Goal: Find specific page/section: Find specific page/section

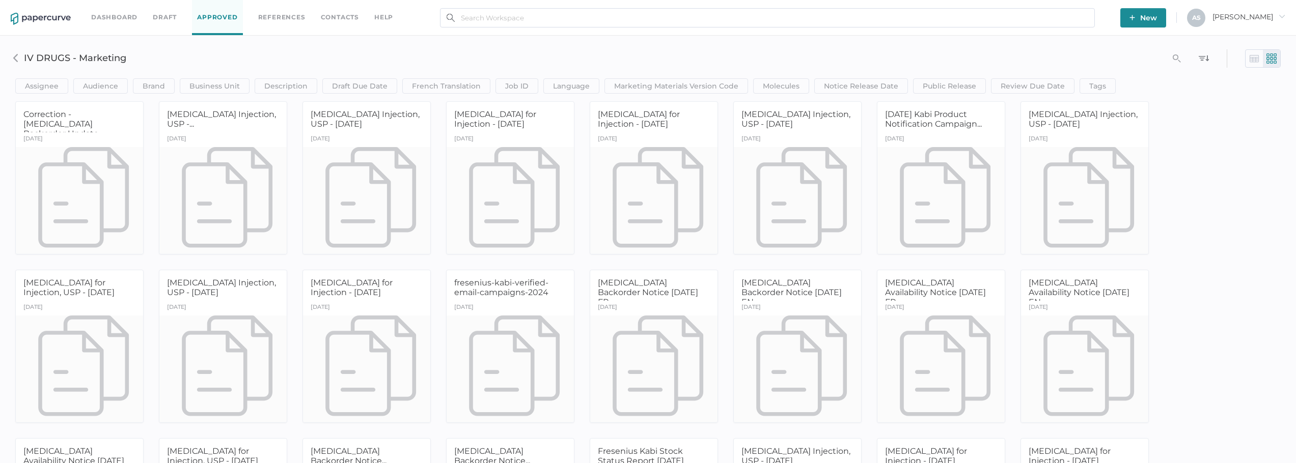
click at [514, 54] on h3 "IV DRUGS - Marketing" at bounding box center [457, 57] width 866 height 11
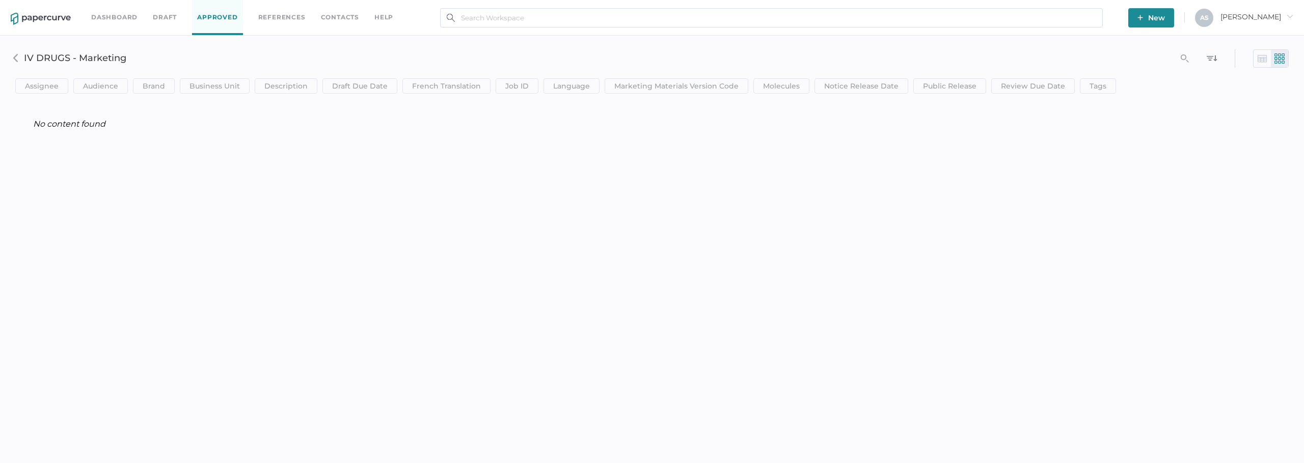
click at [353, 311] on div "Dashboard Draft Approved References Contacts help New A S Antonio arrow_right s…" at bounding box center [652, 231] width 1304 height 463
click at [807, 190] on div "Dashboard Draft Approved References Contacts help New A S Antonio arrow_right s…" at bounding box center [652, 231] width 1304 height 463
click at [208, 17] on link "Approved" at bounding box center [217, 17] width 50 height 35
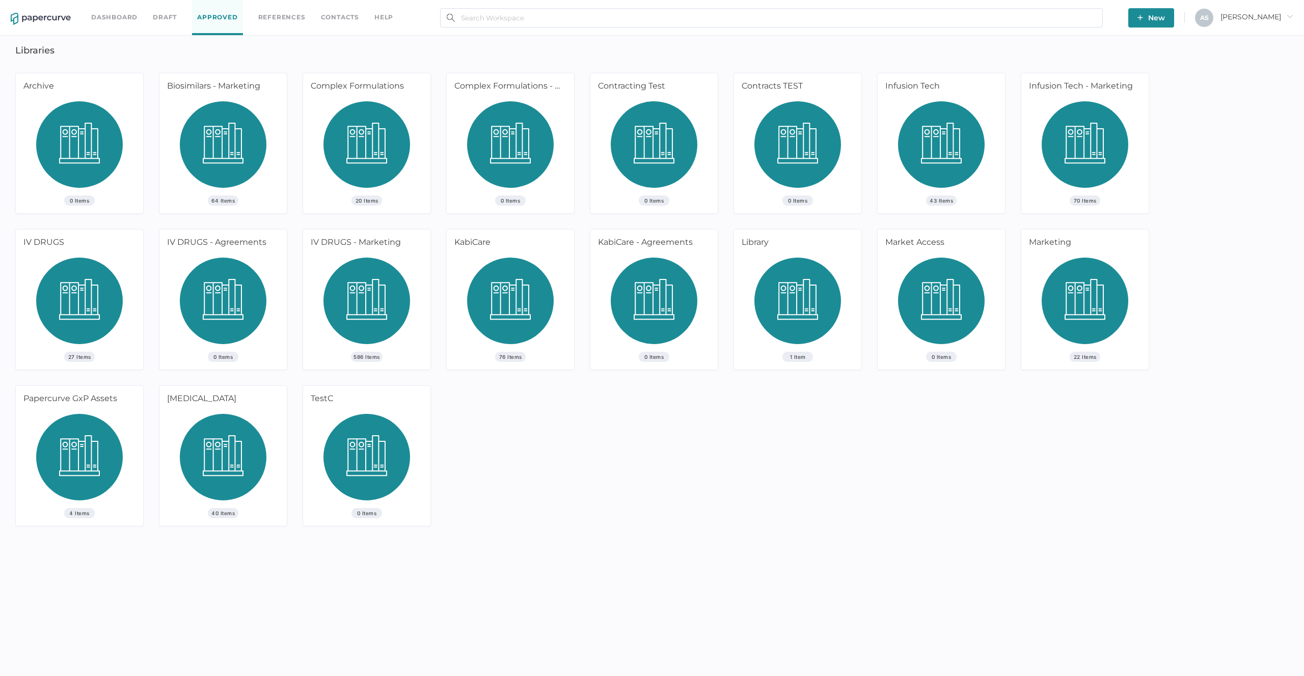
click at [241, 167] on img at bounding box center [223, 148] width 87 height 94
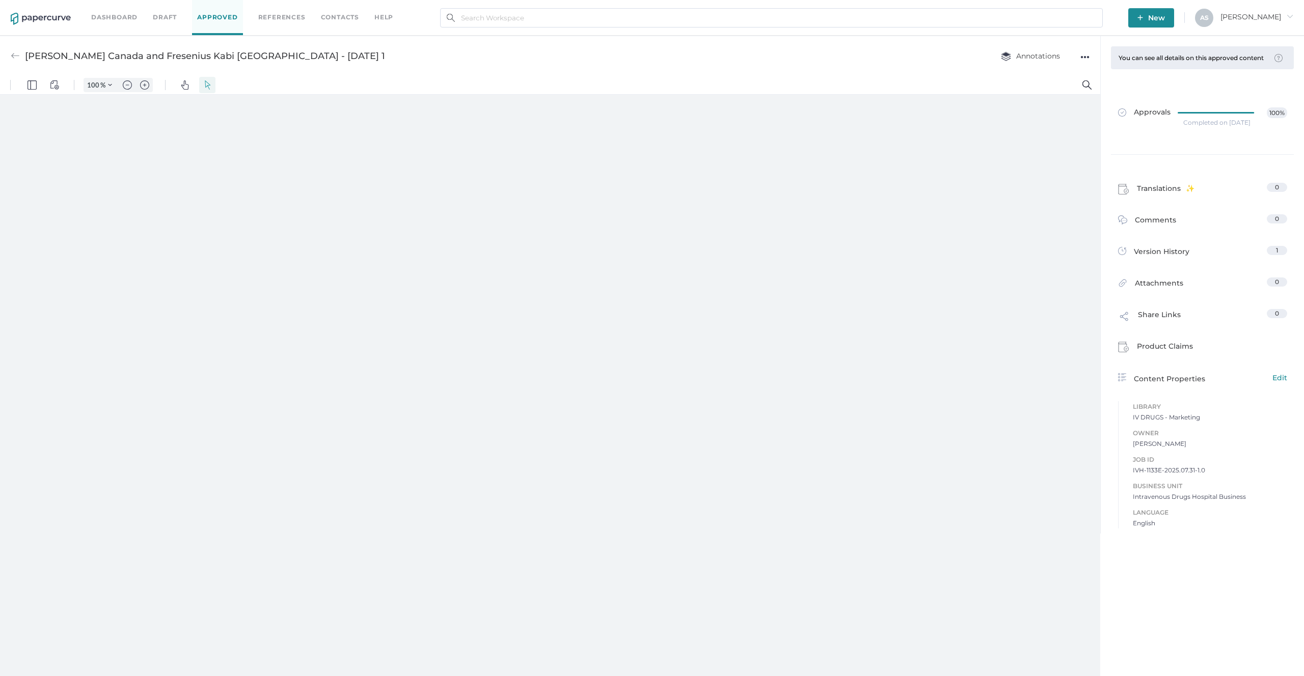
type input "181"
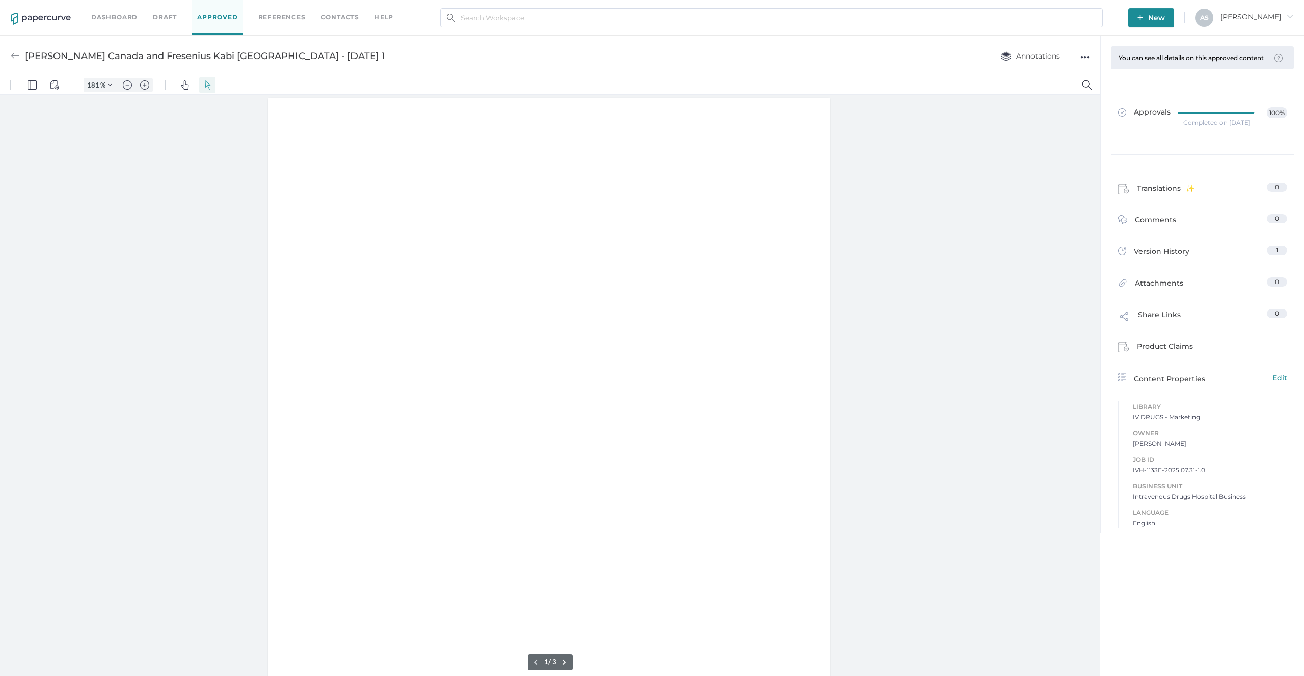
scroll to position [1, 0]
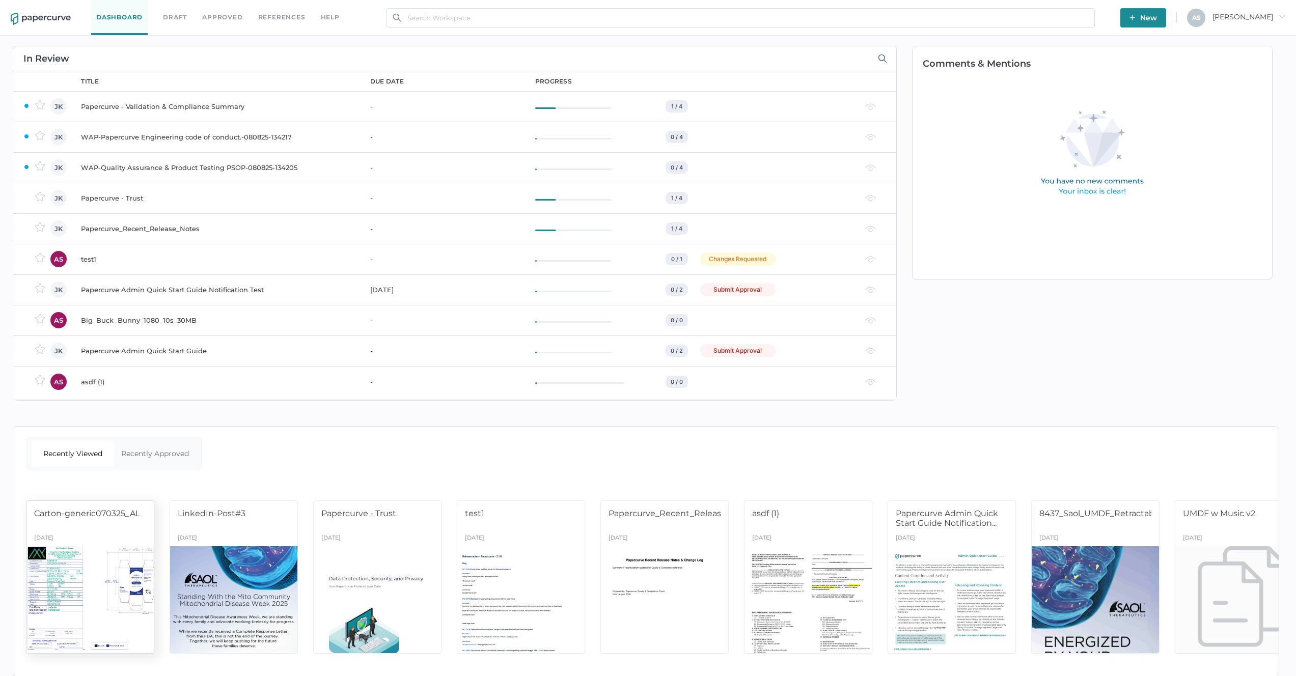
click at [80, 608] on div at bounding box center [90, 600] width 134 height 113
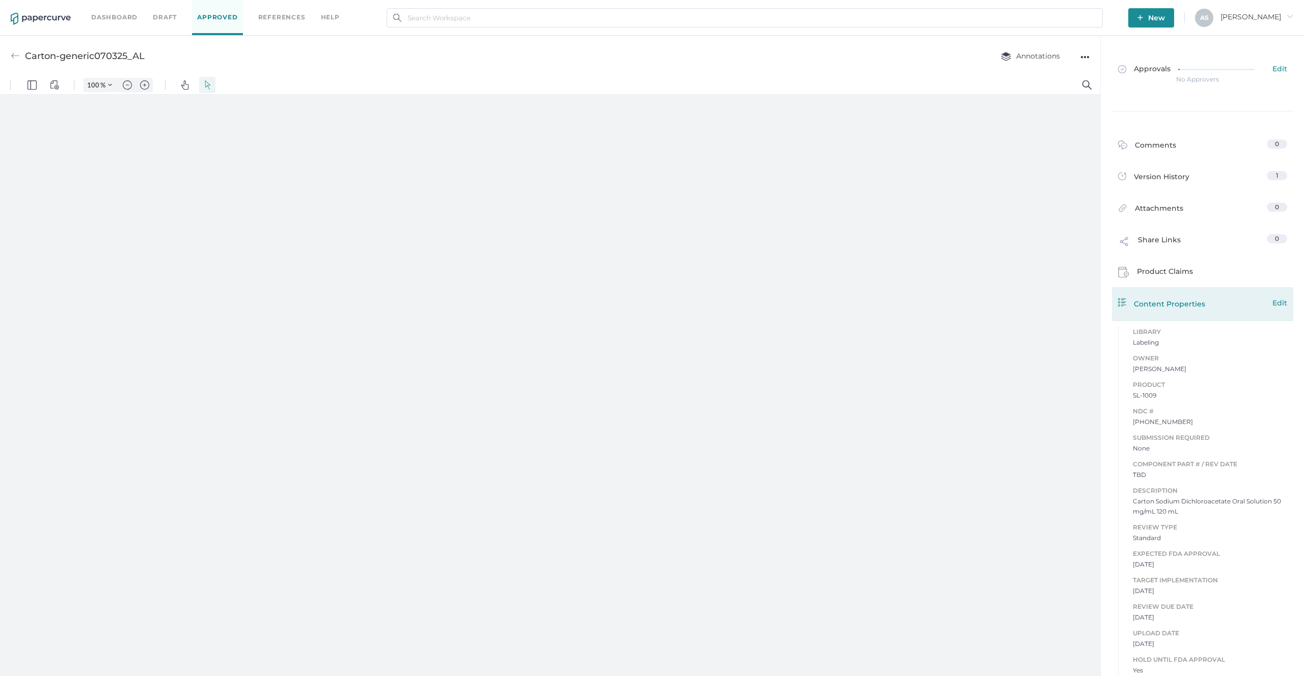
type input "57"
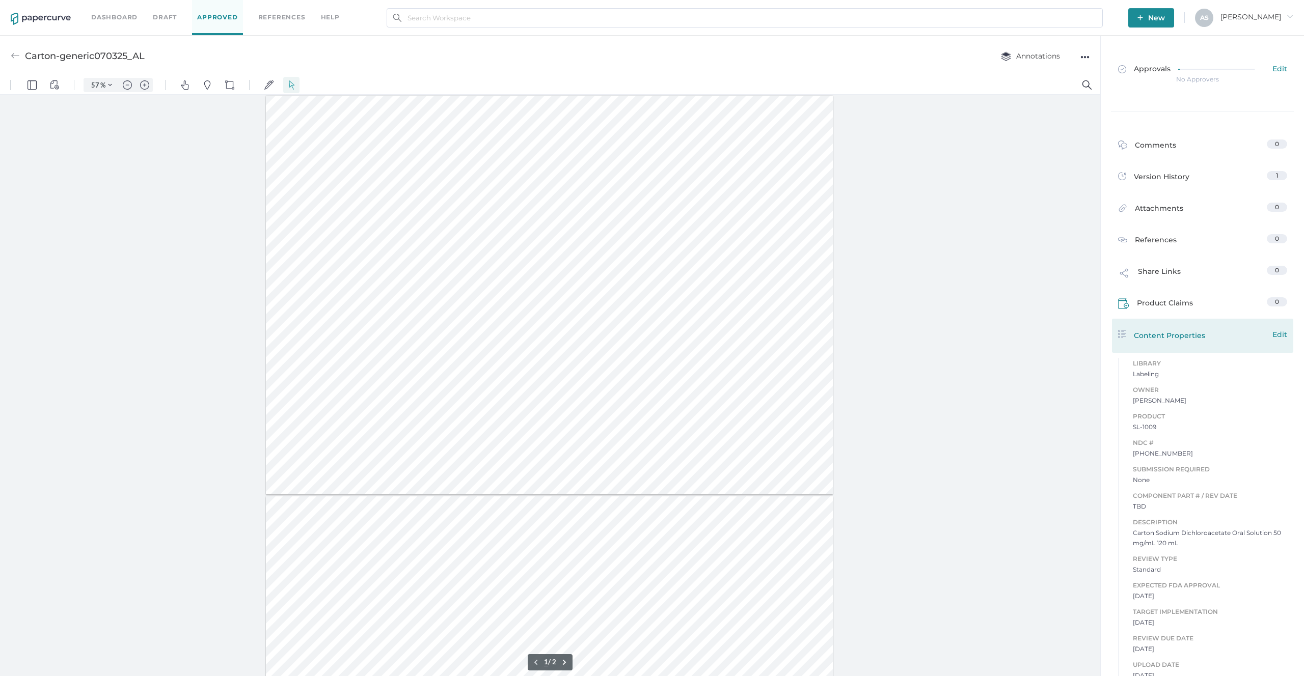
click at [1277, 304] on div "0" at bounding box center [1277, 301] width 20 height 9
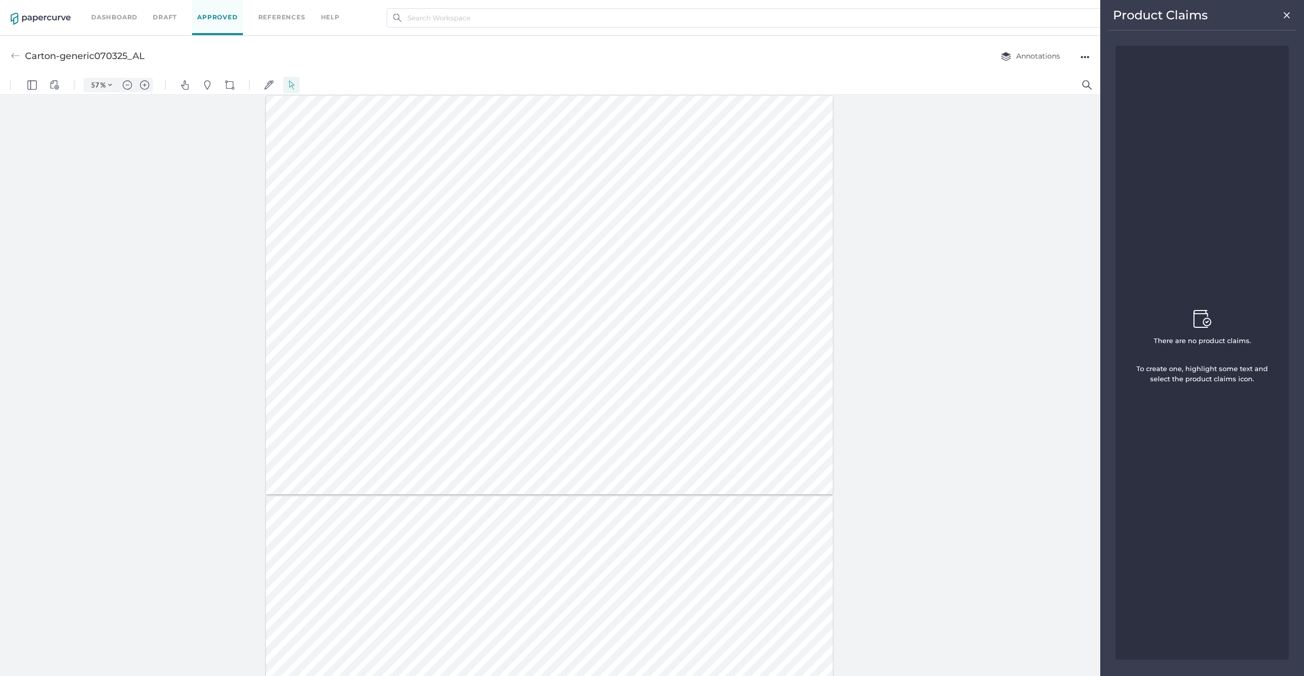
click at [1287, 13] on img at bounding box center [1286, 15] width 9 height 8
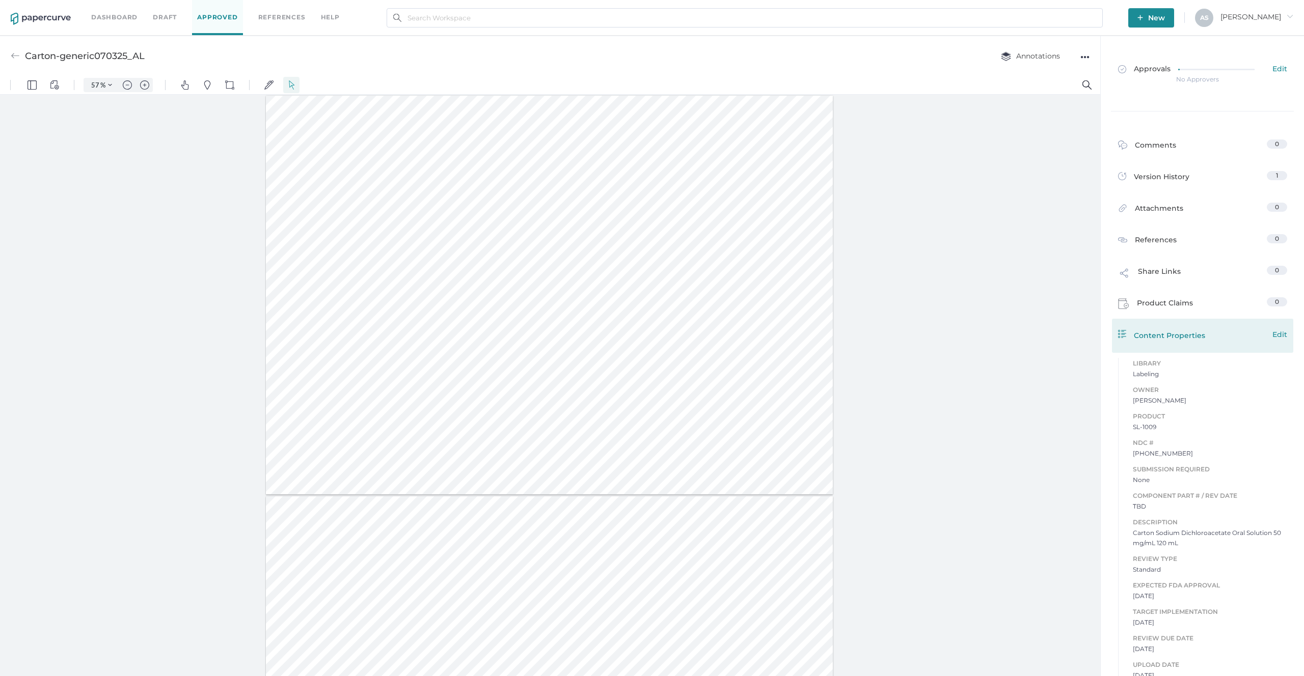
click at [1275, 337] on span "Edit" at bounding box center [1279, 334] width 15 height 11
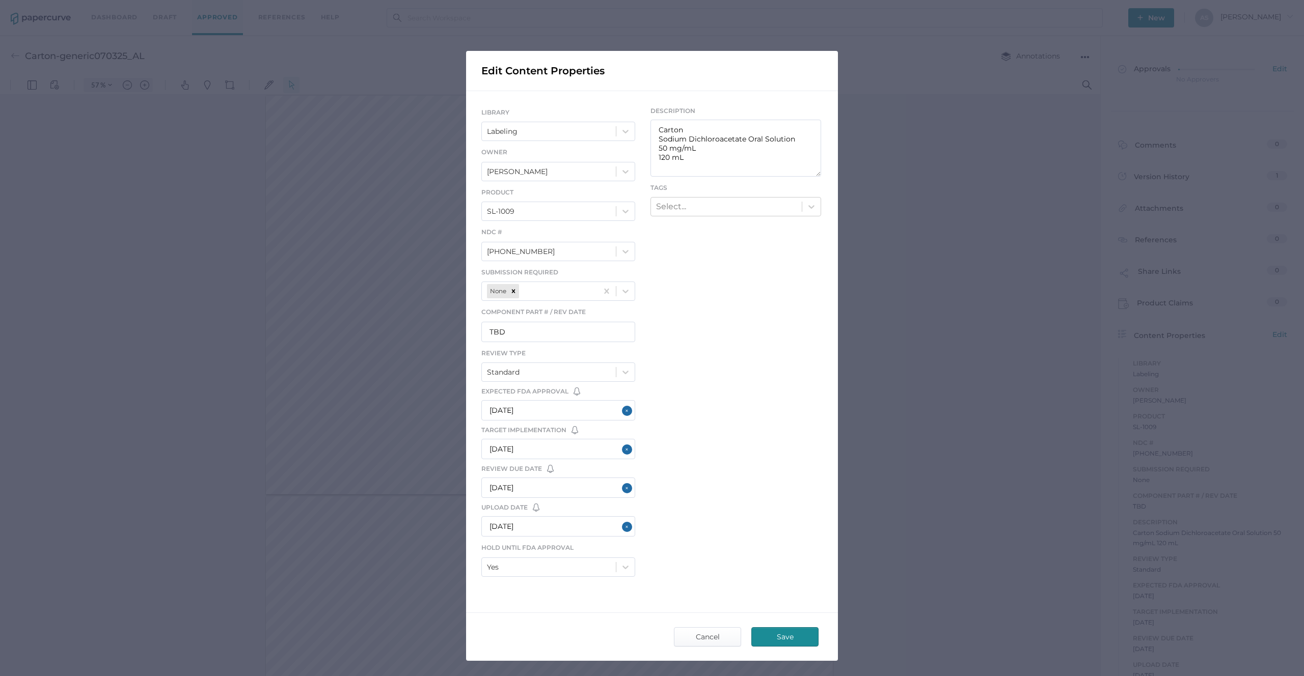
click at [728, 356] on div "LIBRARY Labeling Owner Allison Lowry Product SL-1009 NDC # 70257-605-12 Submiss…" at bounding box center [652, 344] width 372 height 506
click at [891, 374] on div "Edit Content Properties LIBRARY Labeling Owner Allison Lowry Product SL-1009 ND…" at bounding box center [652, 338] width 1304 height 676
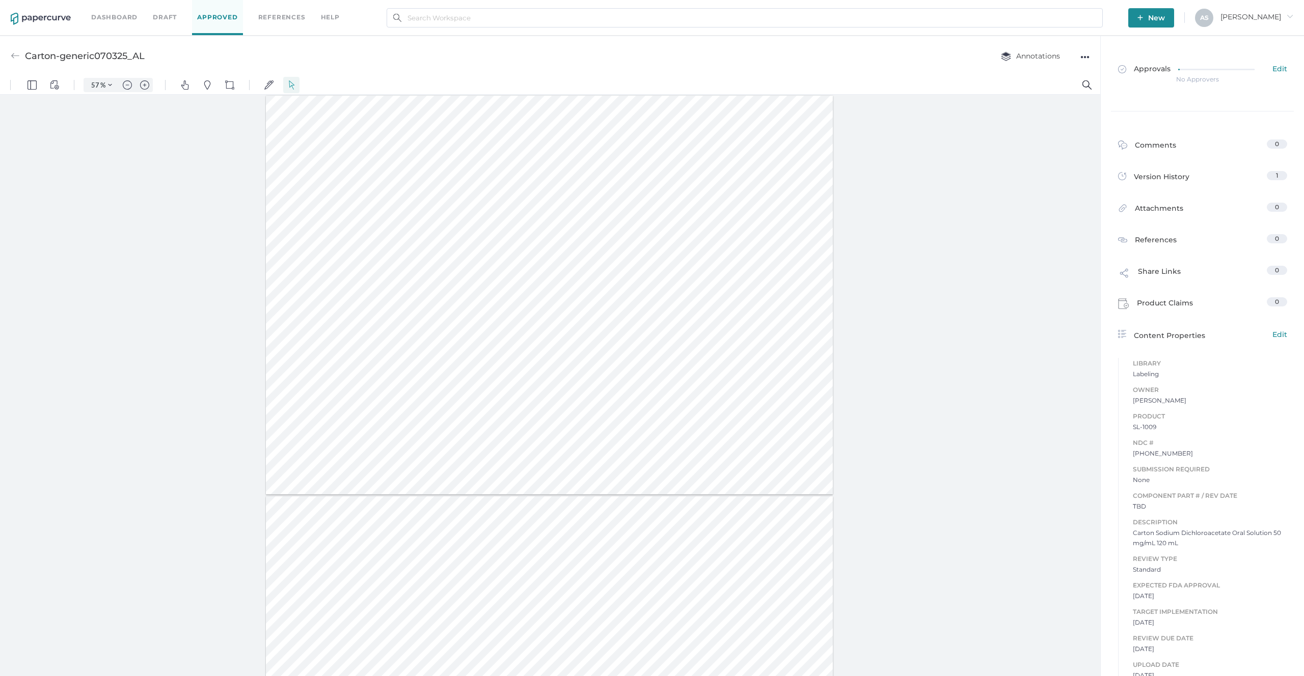
click at [891, 374] on div at bounding box center [550, 388] width 1100 height 586
click at [1013, 96] on div at bounding box center [550, 388] width 1100 height 586
